Goal: Find specific page/section

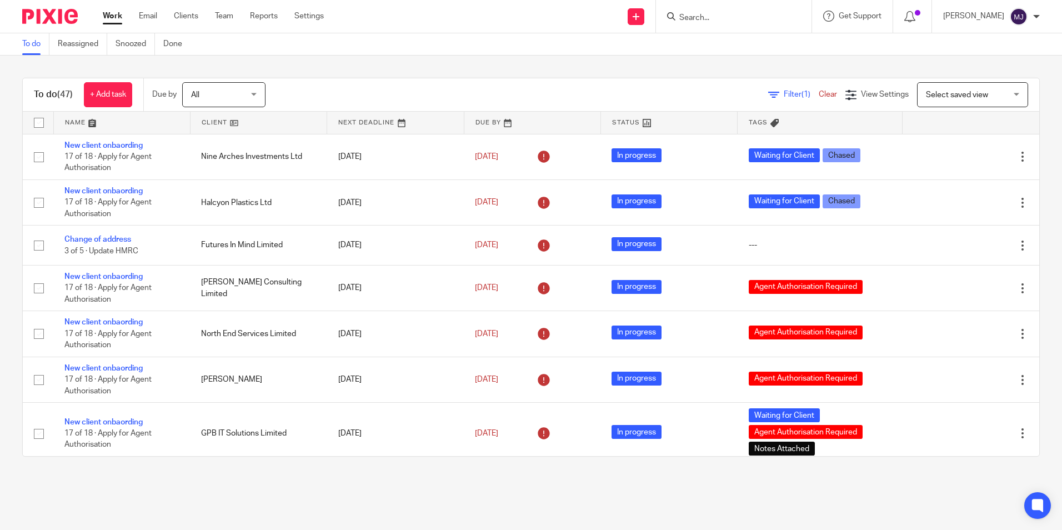
click at [59, 17] on img at bounding box center [50, 16] width 56 height 15
click at [728, 16] on input "Search" at bounding box center [728, 18] width 100 height 10
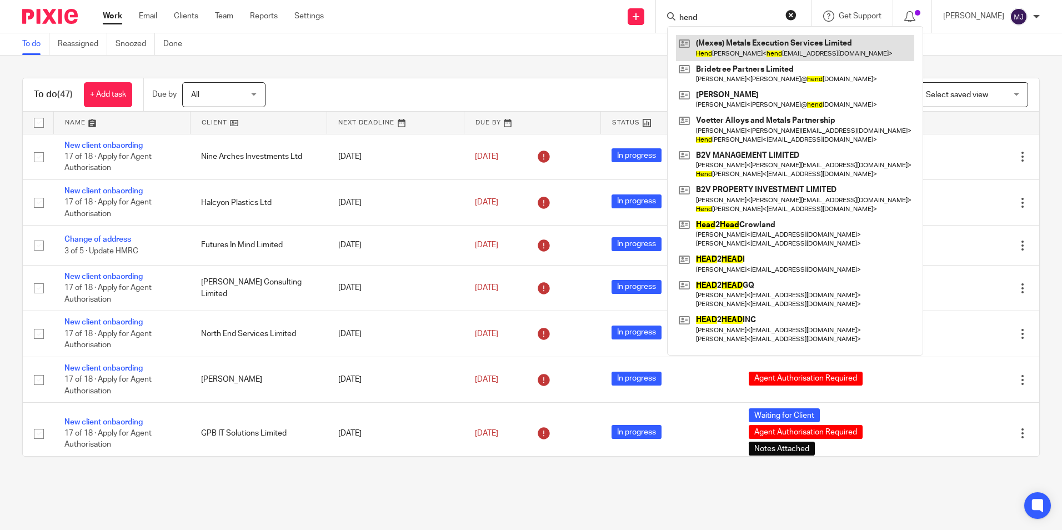
type input "hend"
drag, startPoint x: 746, startPoint y: 48, endPoint x: 731, endPoint y: 49, distance: 15.0
click at [746, 48] on link at bounding box center [795, 48] width 238 height 26
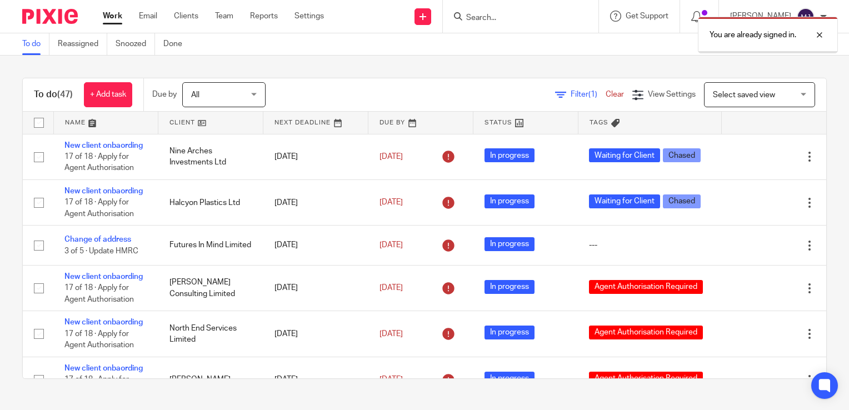
click at [514, 19] on div "You are already signed in." at bounding box center [630, 32] width 413 height 42
click at [821, 34] on div at bounding box center [811, 34] width 30 height 13
click at [515, 20] on input "Search" at bounding box center [515, 18] width 100 height 10
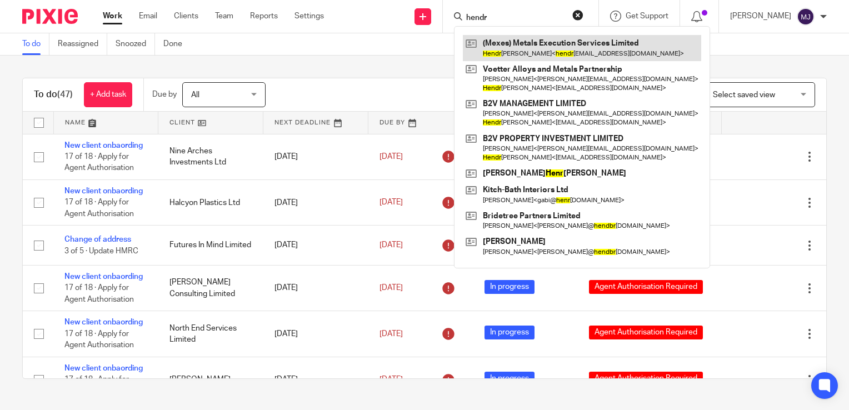
type input "hendr"
click at [525, 40] on link at bounding box center [582, 48] width 238 height 26
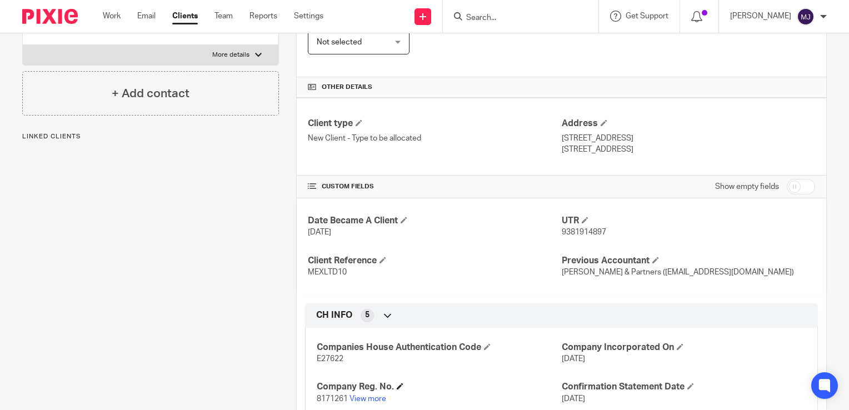
scroll to position [380, 0]
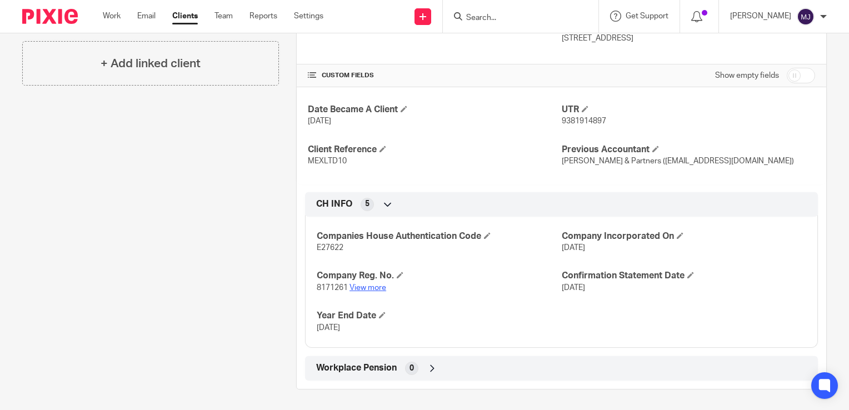
click at [367, 288] on link "View more" at bounding box center [367, 288] width 37 height 8
